Goal: Task Accomplishment & Management: Use online tool/utility

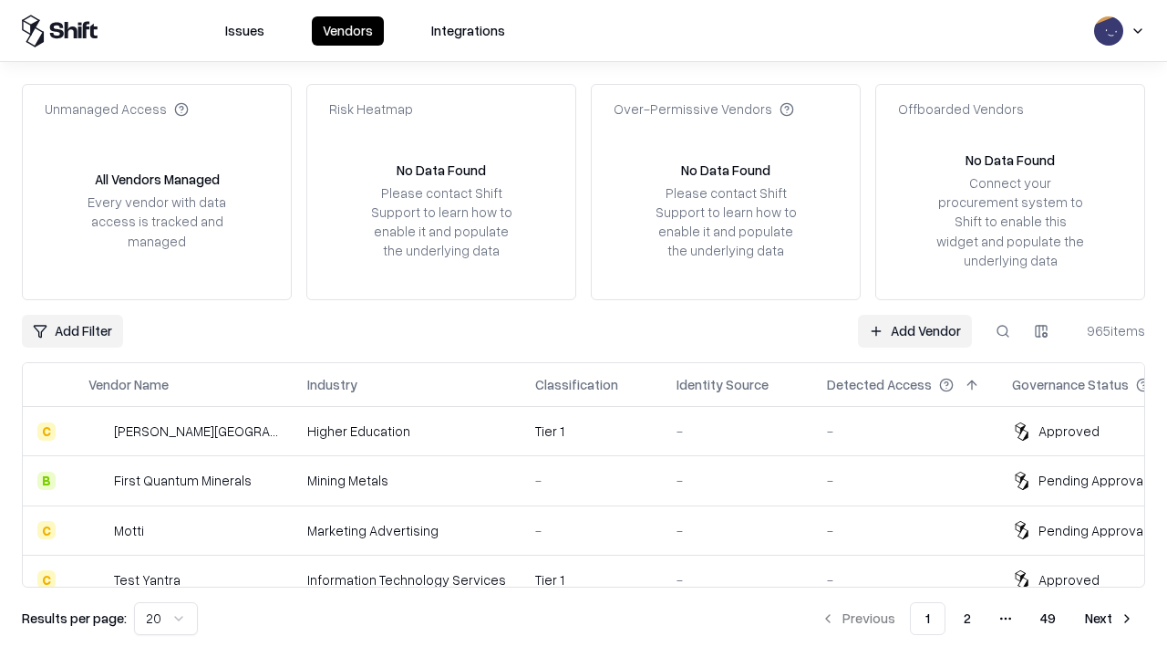
click at [915, 330] on link "Add Vendor" at bounding box center [915, 331] width 114 height 33
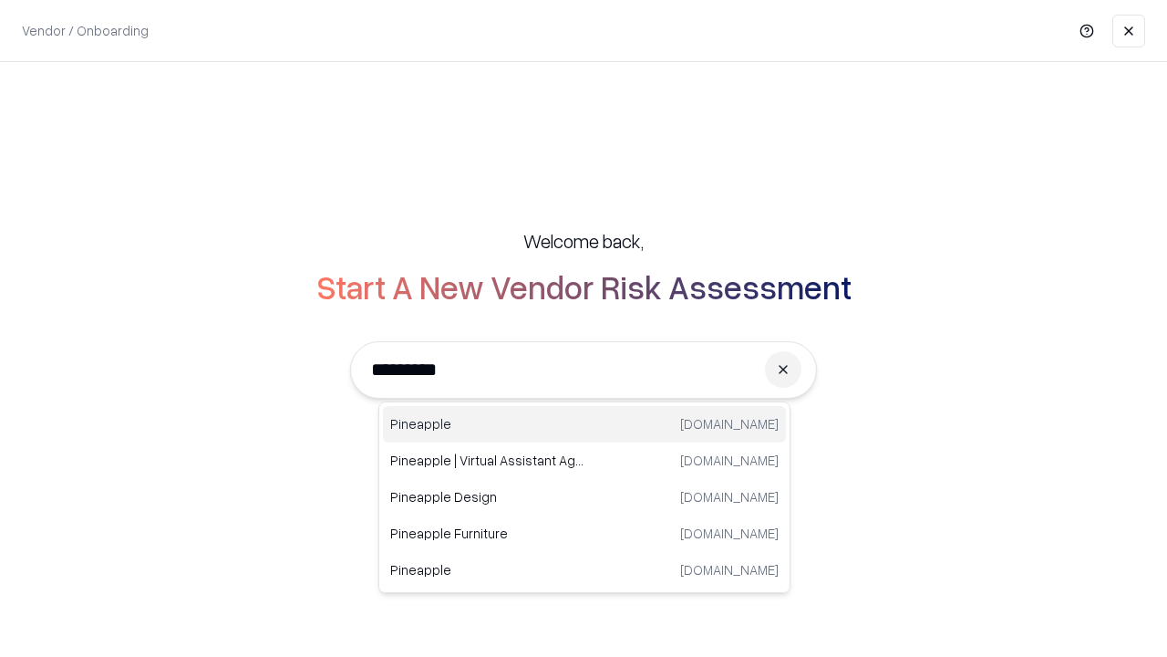
click at [585, 424] on div "Pineapple [DOMAIN_NAME]" at bounding box center [584, 424] width 403 height 36
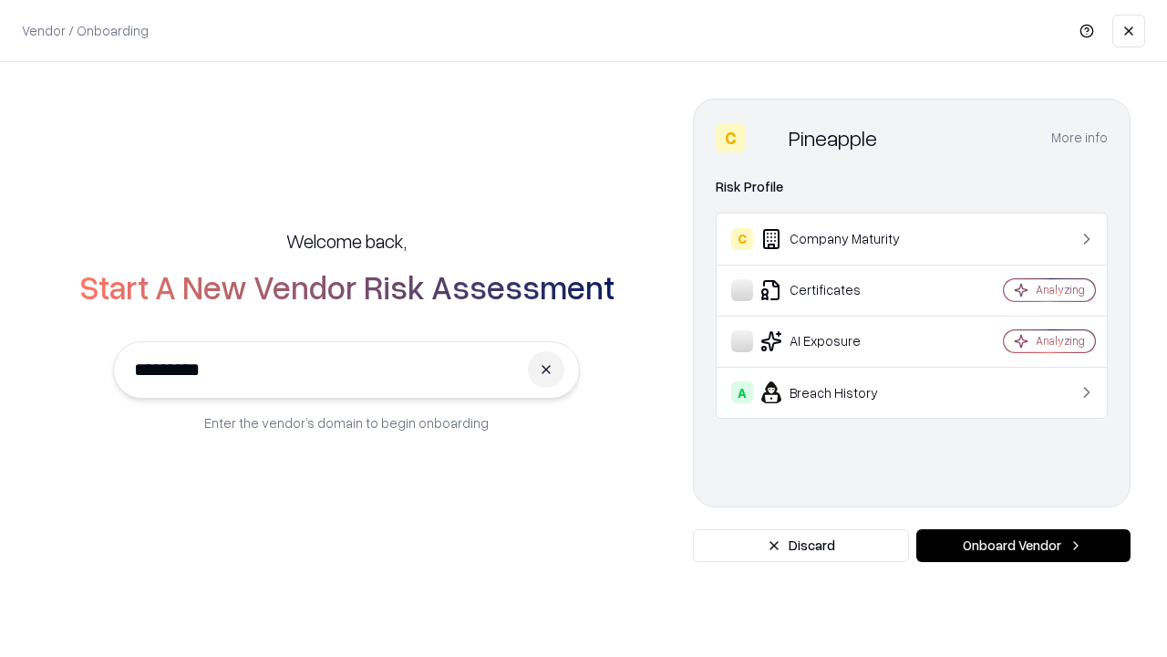
type input "*********"
click at [1023, 545] on button "Onboard Vendor" at bounding box center [1024, 545] width 214 height 33
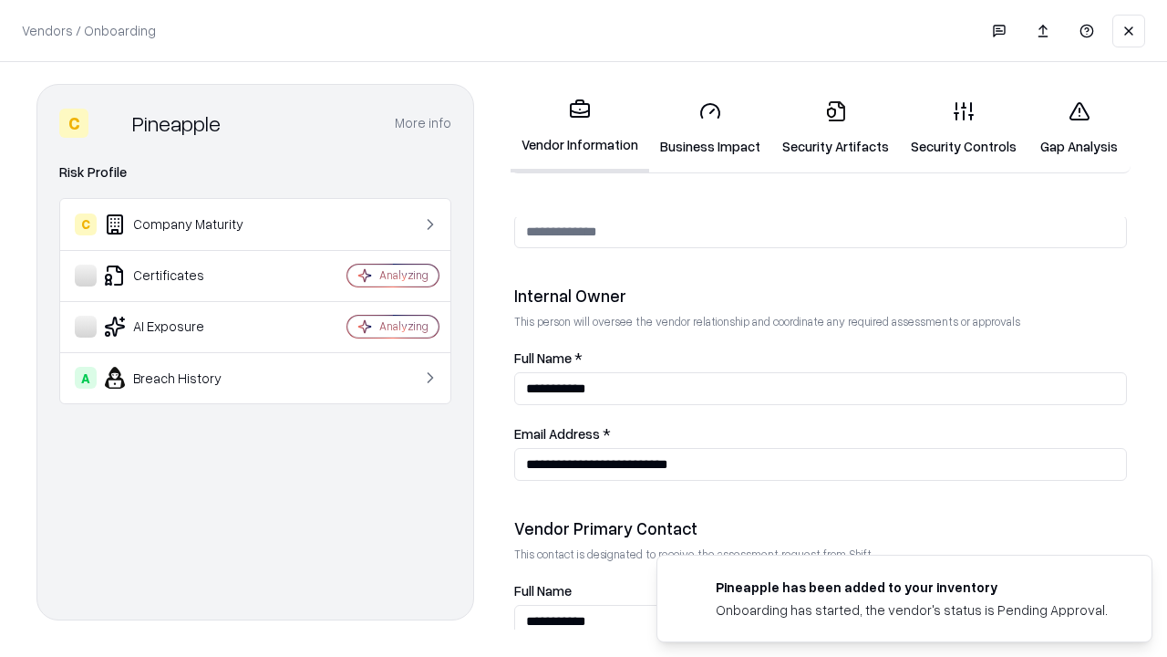
scroll to position [945, 0]
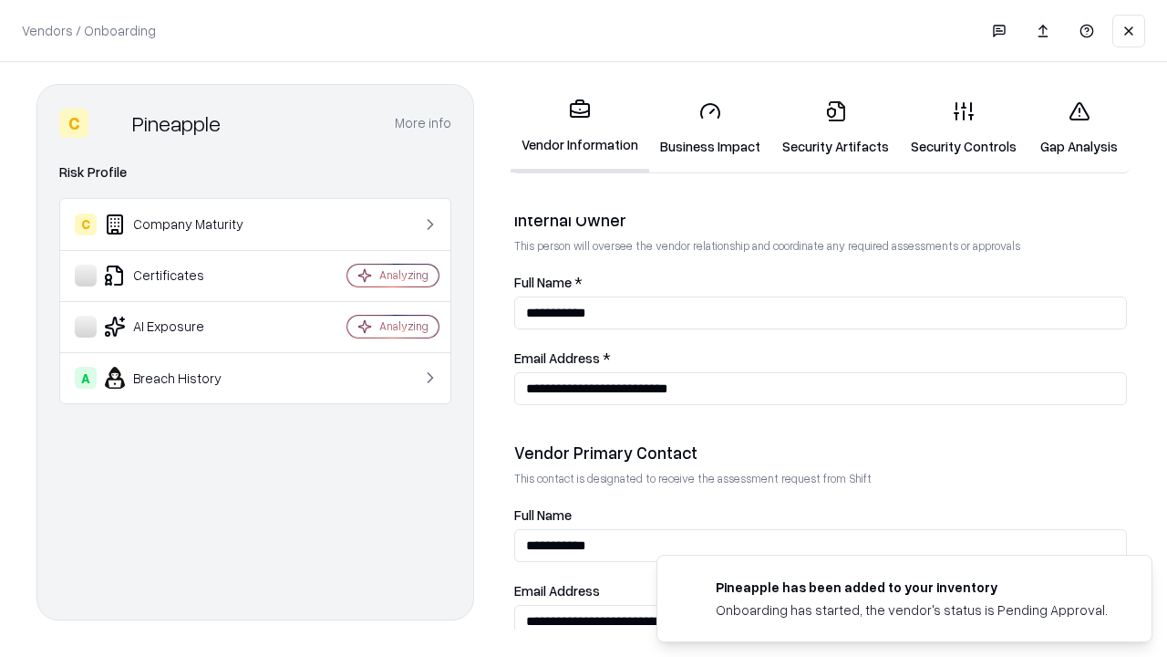
click at [835, 128] on link "Security Artifacts" at bounding box center [836, 128] width 129 height 85
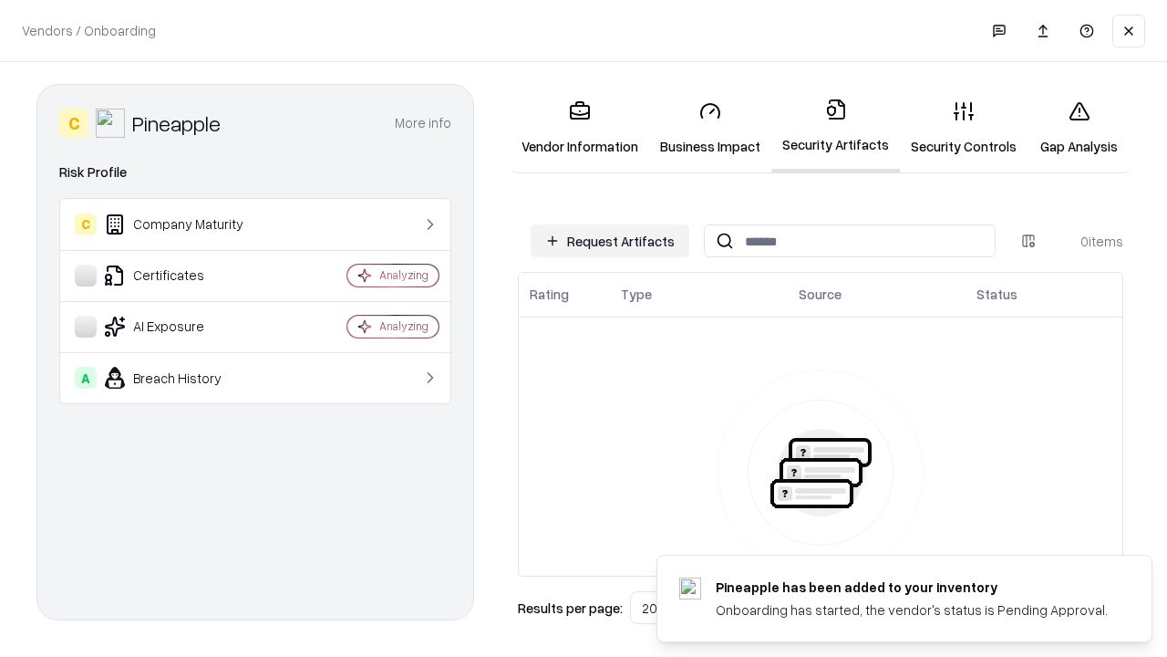
click at [610, 241] on button "Request Artifacts" at bounding box center [610, 240] width 159 height 33
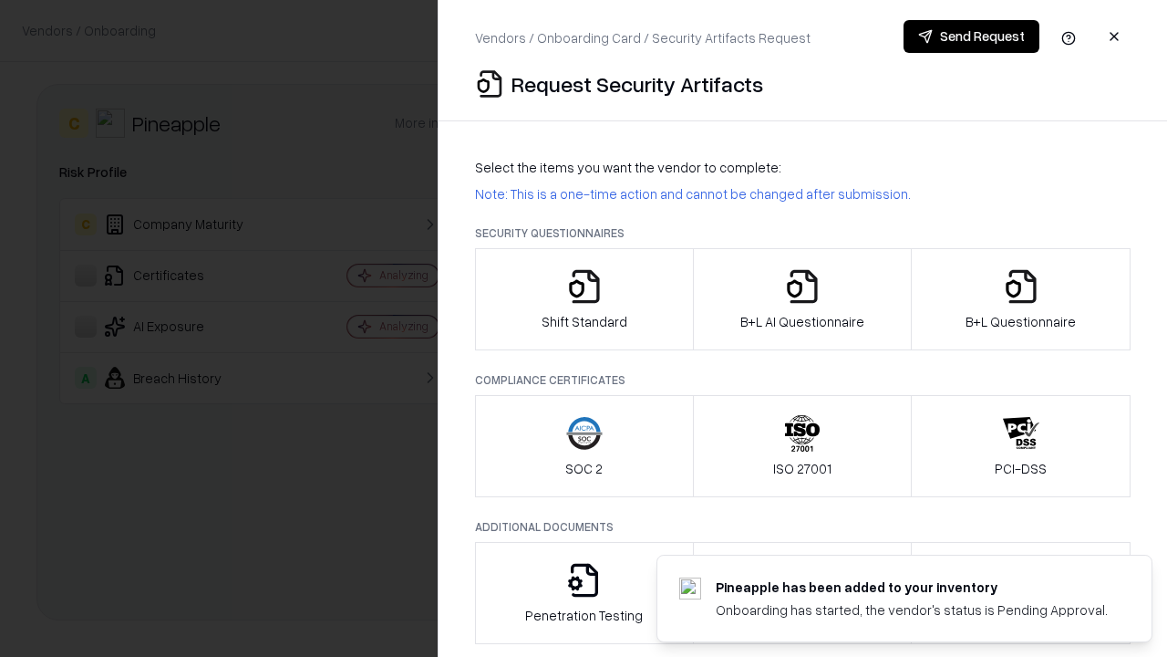
click at [1021, 299] on icon "button" at bounding box center [1021, 286] width 36 height 36
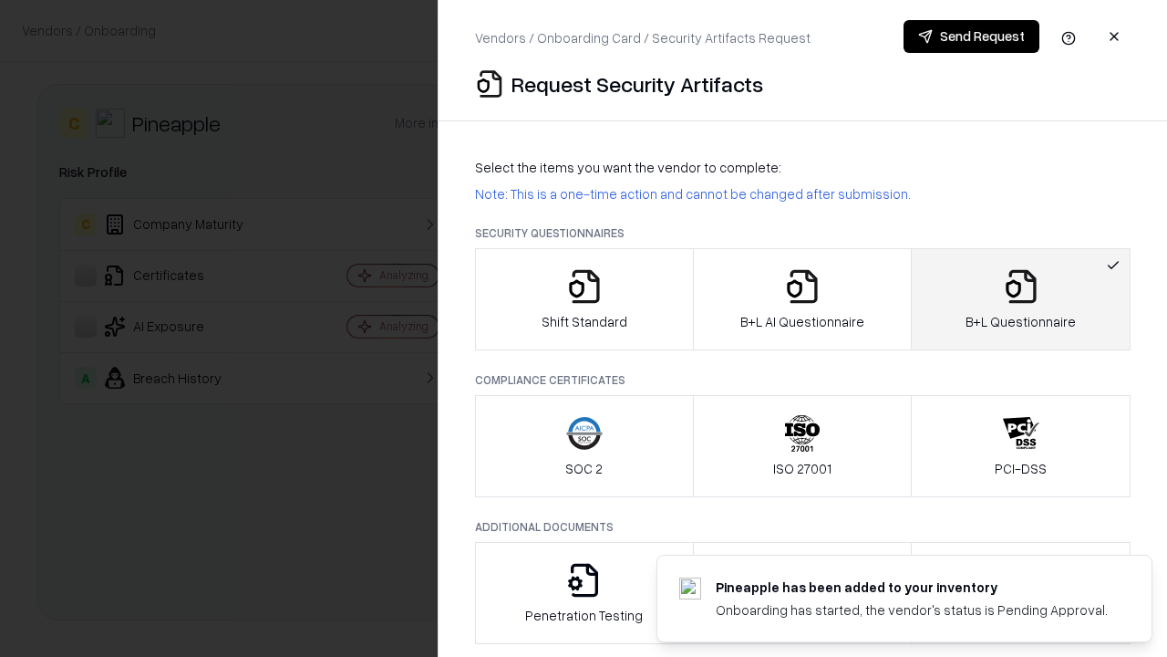
click at [802, 299] on icon "button" at bounding box center [802, 286] width 36 height 36
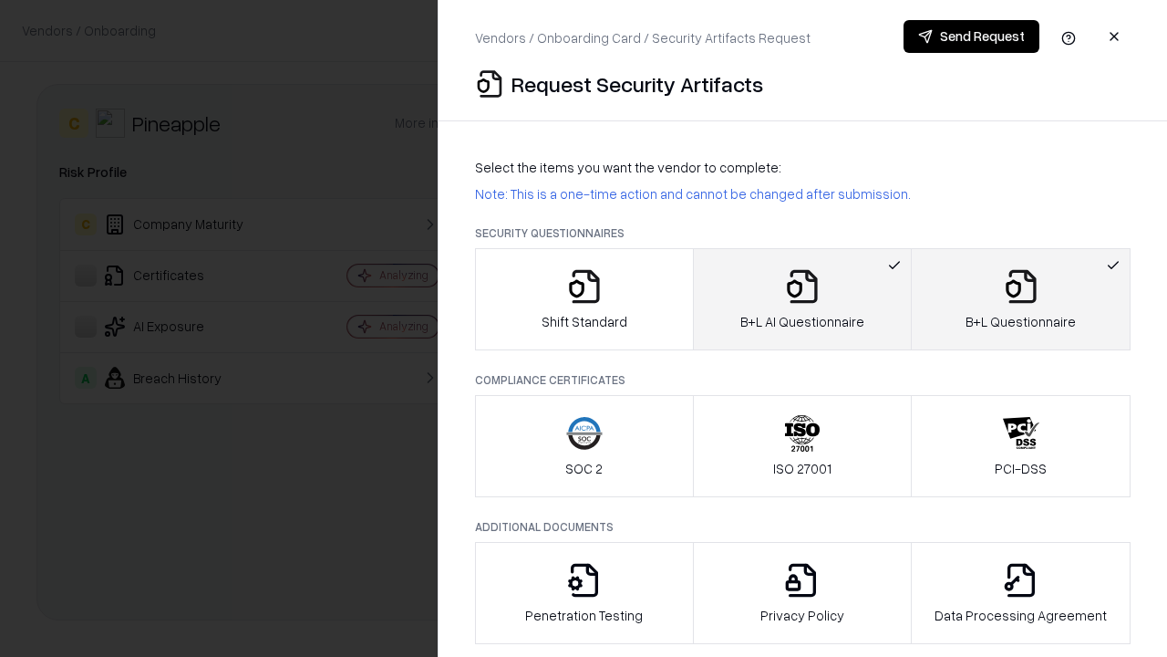
click at [971, 36] on button "Send Request" at bounding box center [972, 36] width 136 height 33
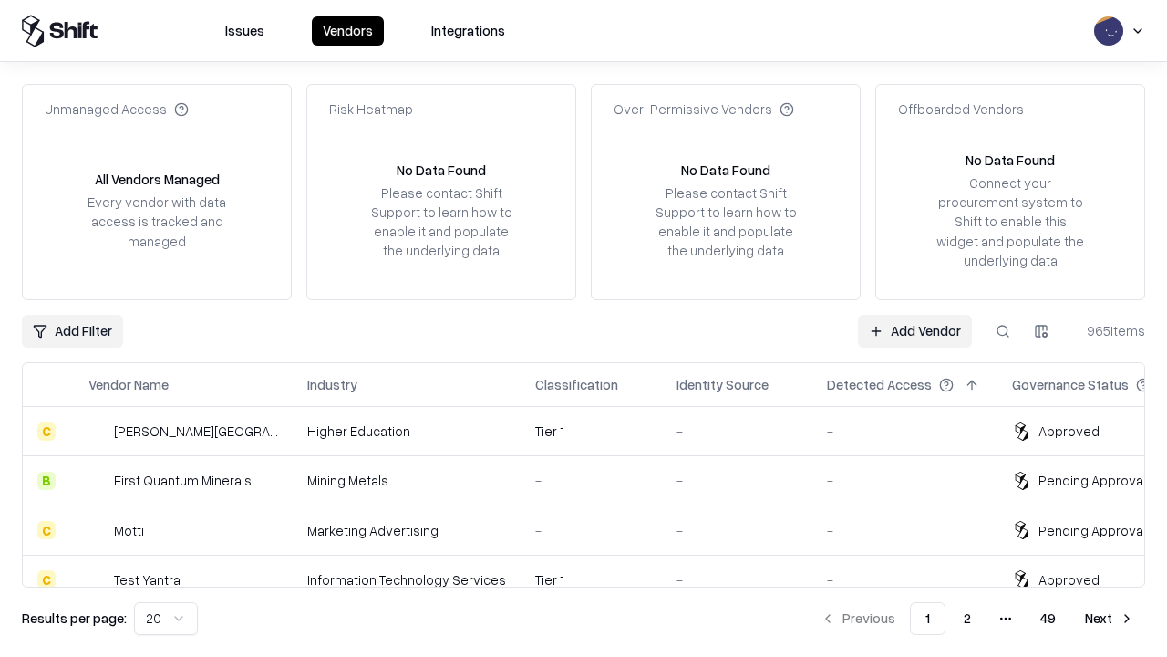
click at [915, 330] on link "Add Vendor" at bounding box center [915, 331] width 114 height 33
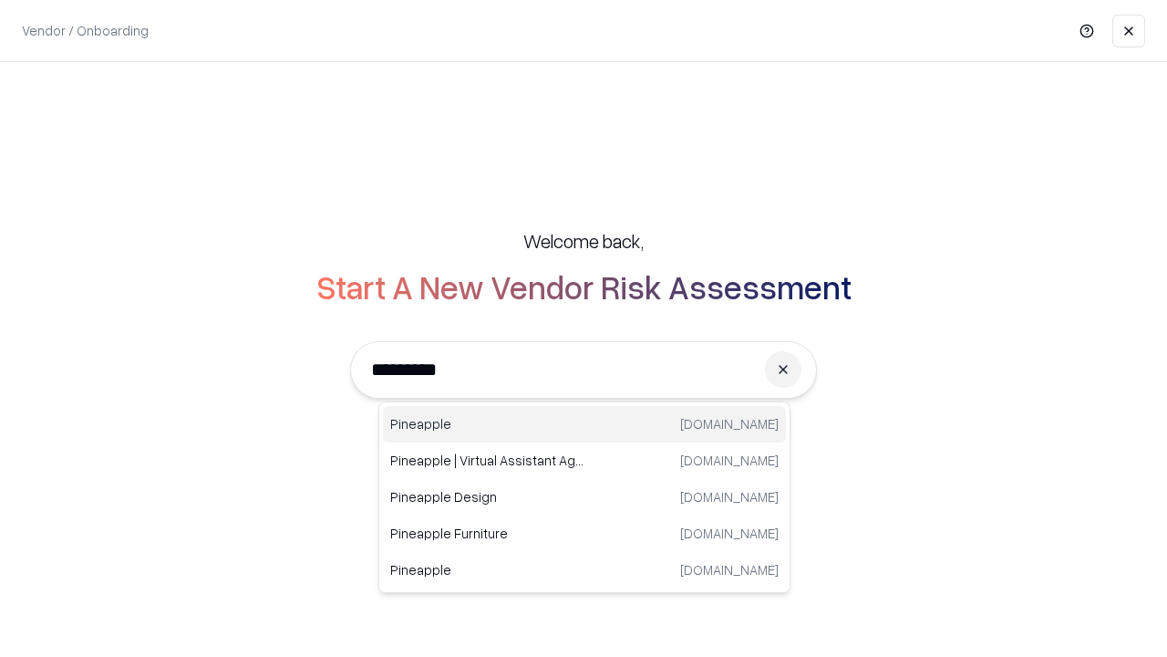
click at [585, 424] on div "Pineapple [DOMAIN_NAME]" at bounding box center [584, 424] width 403 height 36
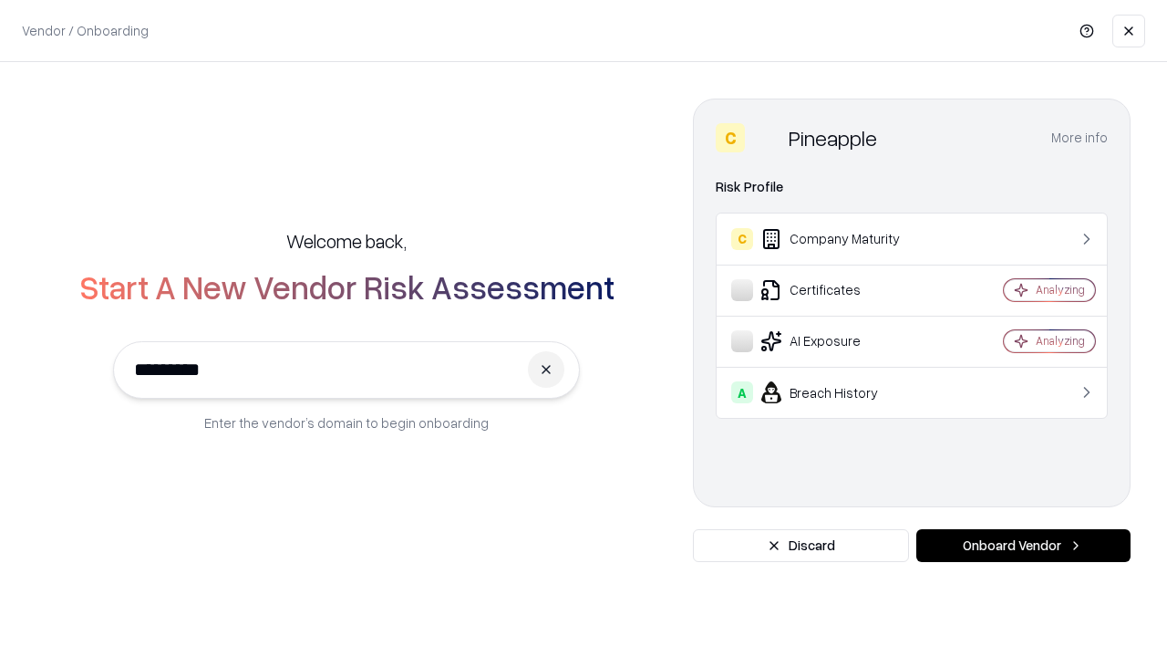
type input "*********"
click at [1023, 545] on button "Onboard Vendor" at bounding box center [1024, 545] width 214 height 33
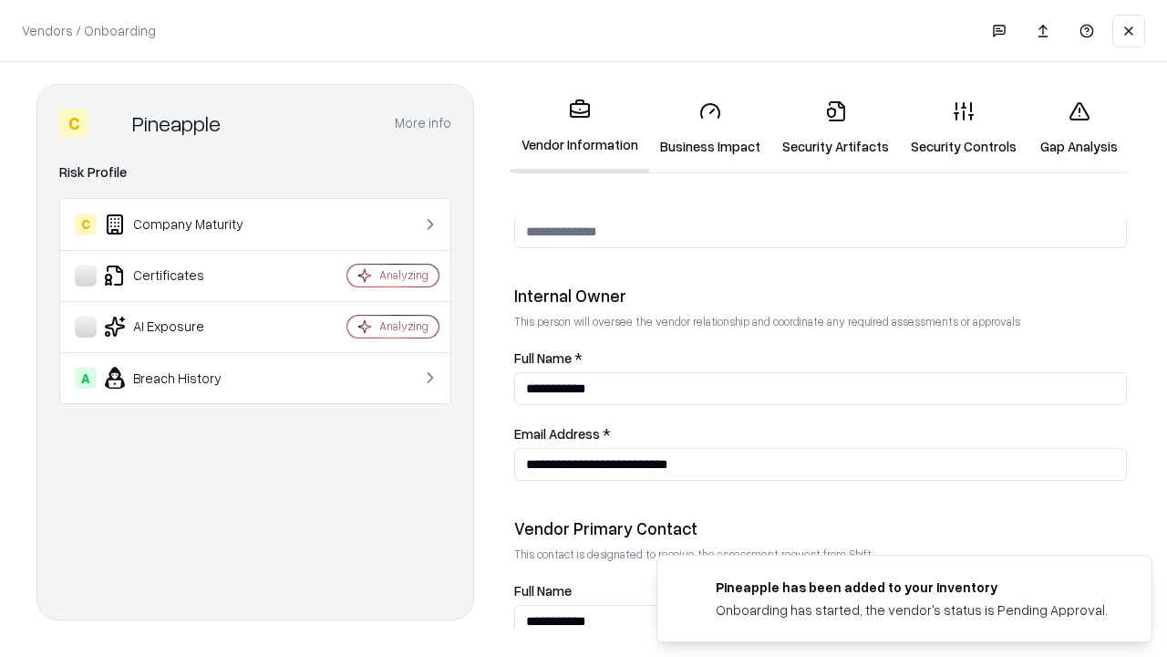
scroll to position [945, 0]
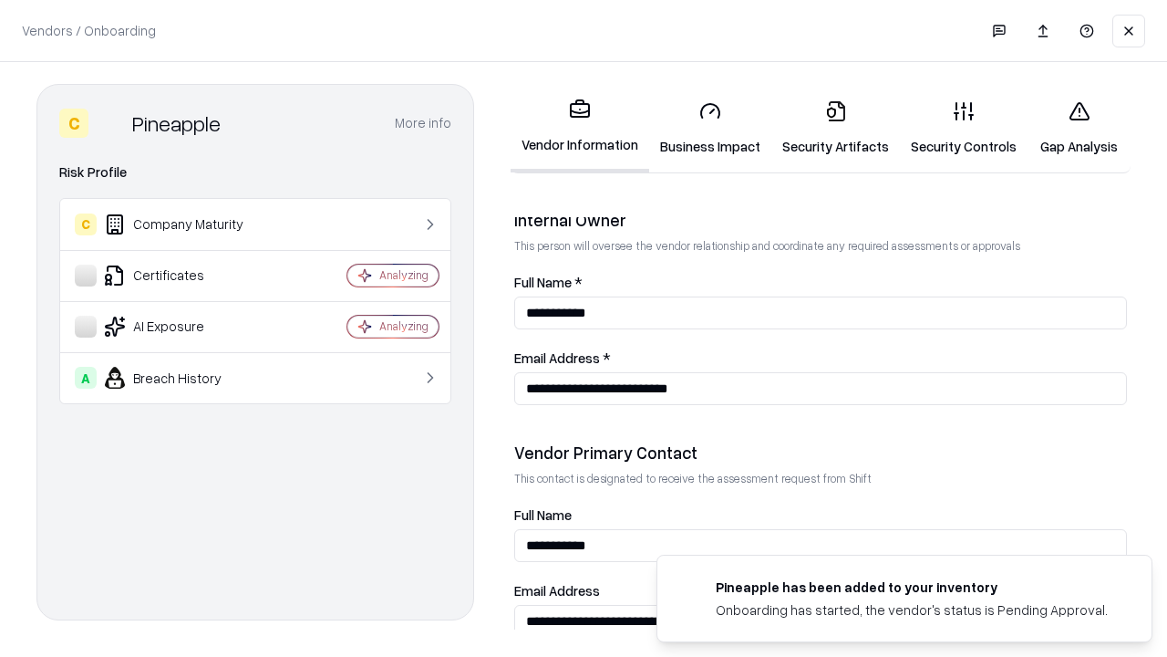
click at [1079, 128] on link "Gap Analysis" at bounding box center [1079, 128] width 103 height 85
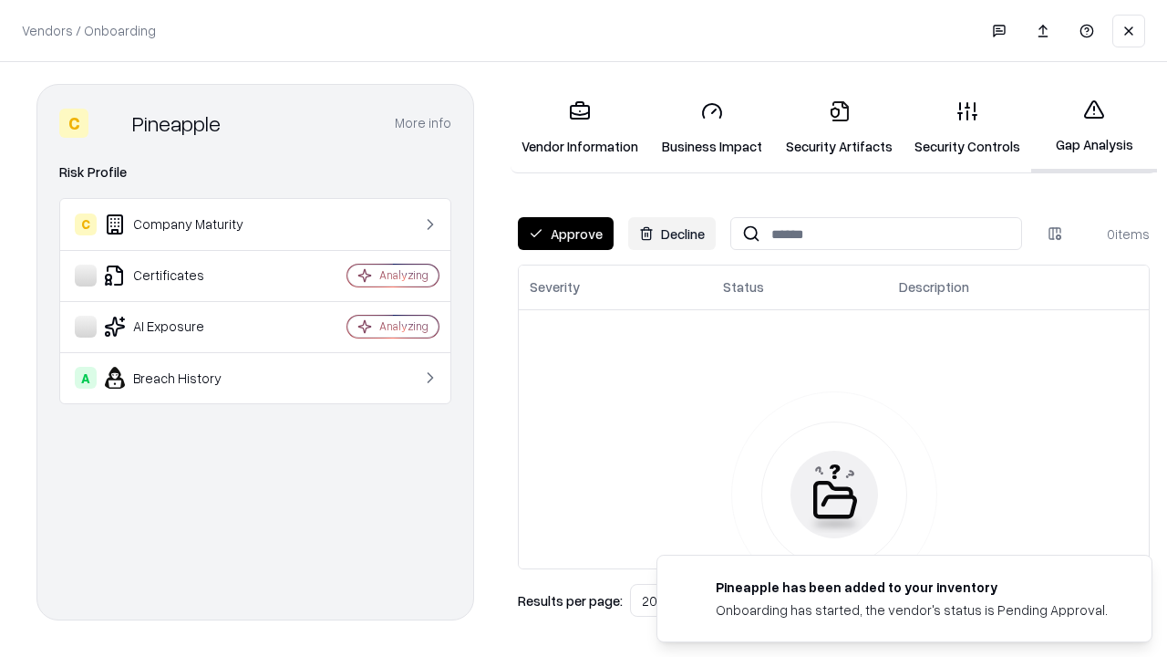
click at [565, 233] on button "Approve" at bounding box center [566, 233] width 96 height 33
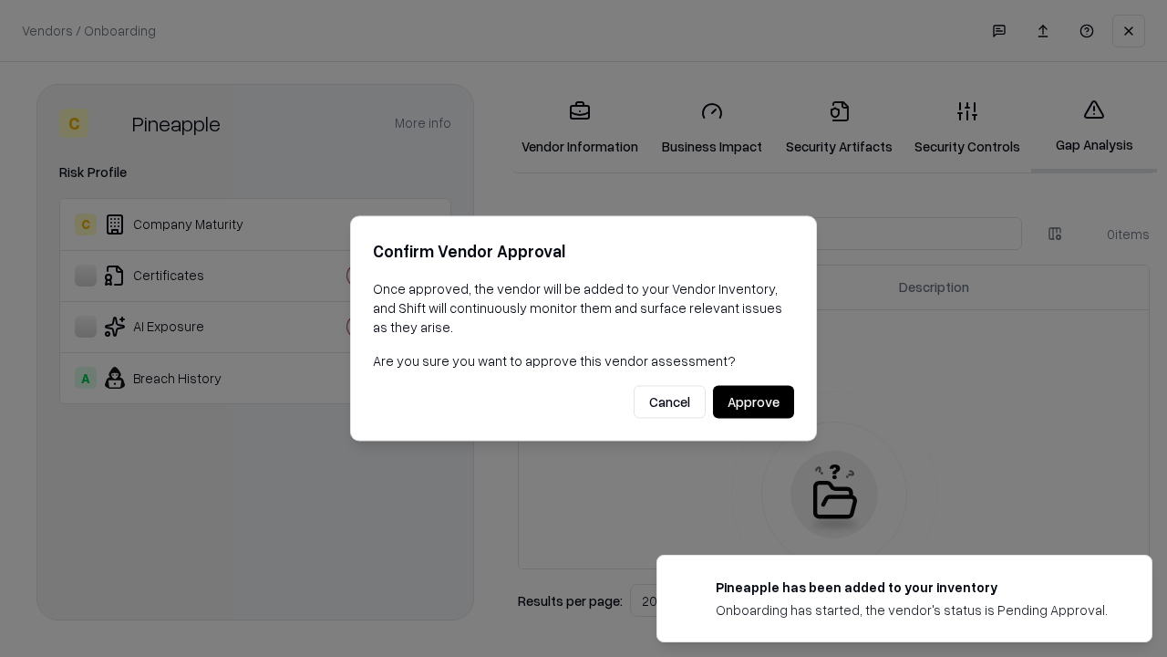
click at [753, 401] on button "Approve" at bounding box center [753, 402] width 81 height 33
